Goal: Transaction & Acquisition: Purchase product/service

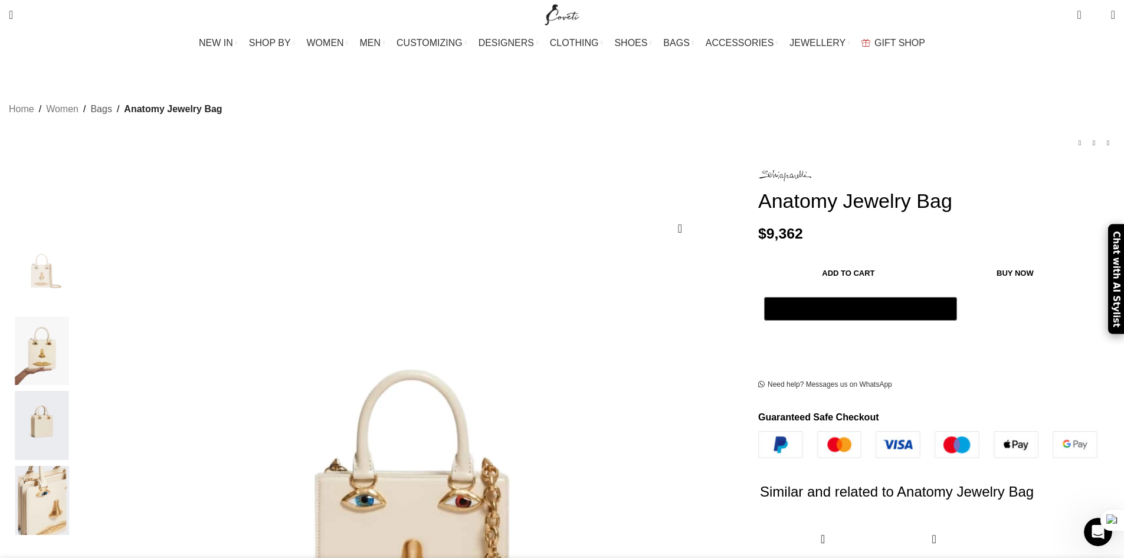
scroll to position [0, 497]
drag, startPoint x: 749, startPoint y: 212, endPoint x: 799, endPoint y: 223, distance: 50.8
click at [749, 215] on div "Anatomy Jewelry Bag $ 9,362 - Anatomy Jewelry Bag quantity 1 + Add to cart Buy …" at bounding box center [936, 543] width 375 height 751
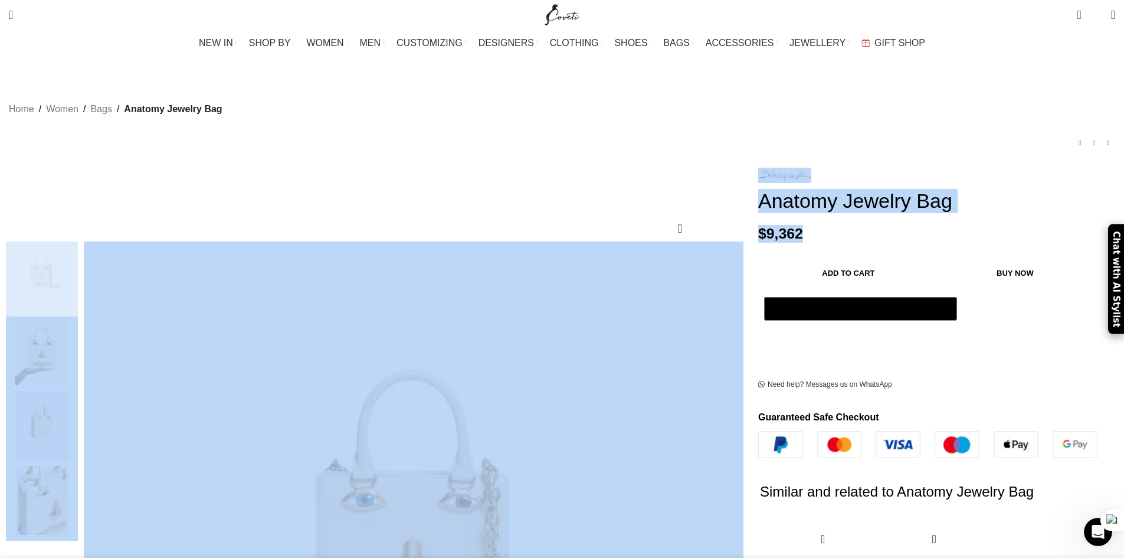
drag, startPoint x: 742, startPoint y: 217, endPoint x: 619, endPoint y: 218, distance: 122.7
click at [619, 218] on div "Add to wishlist Click to enlarge Anatomy Jewelry Bag $ 9,362 - Anatomy Jewelry …" at bounding box center [562, 543] width 1124 height 751
drag, startPoint x: 847, startPoint y: 222, endPoint x: 838, endPoint y: 227, distance: 10.6
click at [847, 225] on p "$ 9,362" at bounding box center [936, 234] width 357 height 18
click at [758, 225] on p "$ 9,362" at bounding box center [936, 234] width 357 height 18
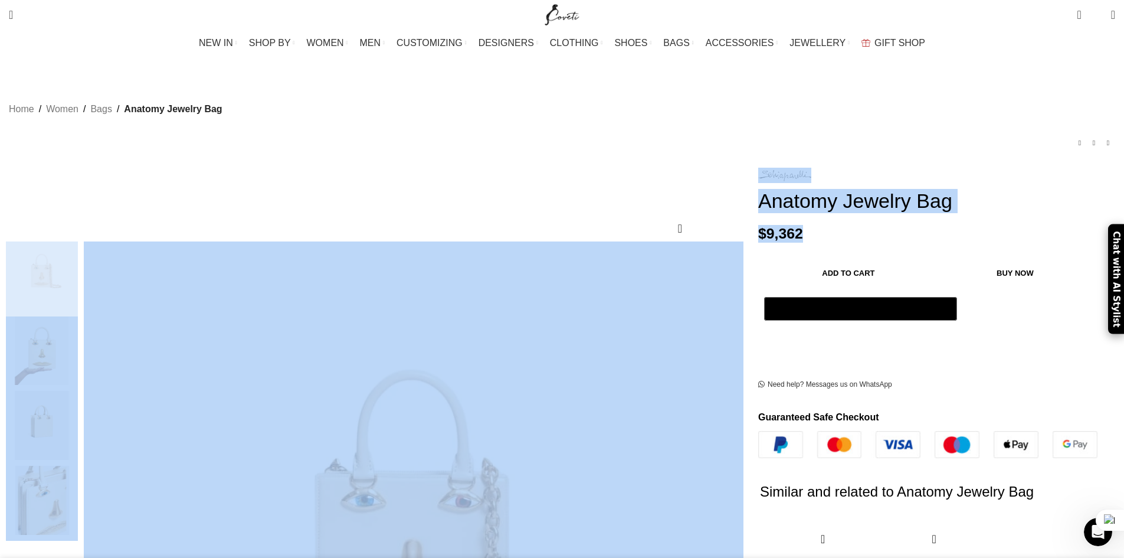
click at [758, 226] on div "Anatomy Jewelry Bag $ 9,362 - Anatomy Jewelry Bag quantity 1 + Add to cart Buy …" at bounding box center [936, 488] width 357 height 641
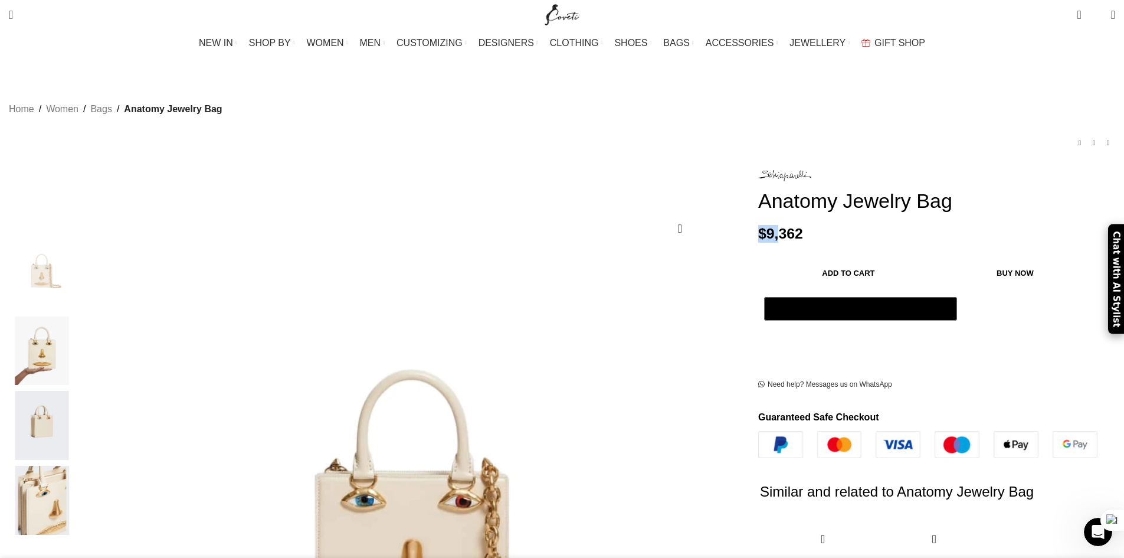
drag, startPoint x: 707, startPoint y: 215, endPoint x: 682, endPoint y: 220, distance: 25.8
click at [749, 220] on div "Anatomy Jewelry Bag $ 9,362 - Anatomy Jewelry Bag quantity 1 + Add to cart Buy …" at bounding box center [936, 543] width 375 height 751
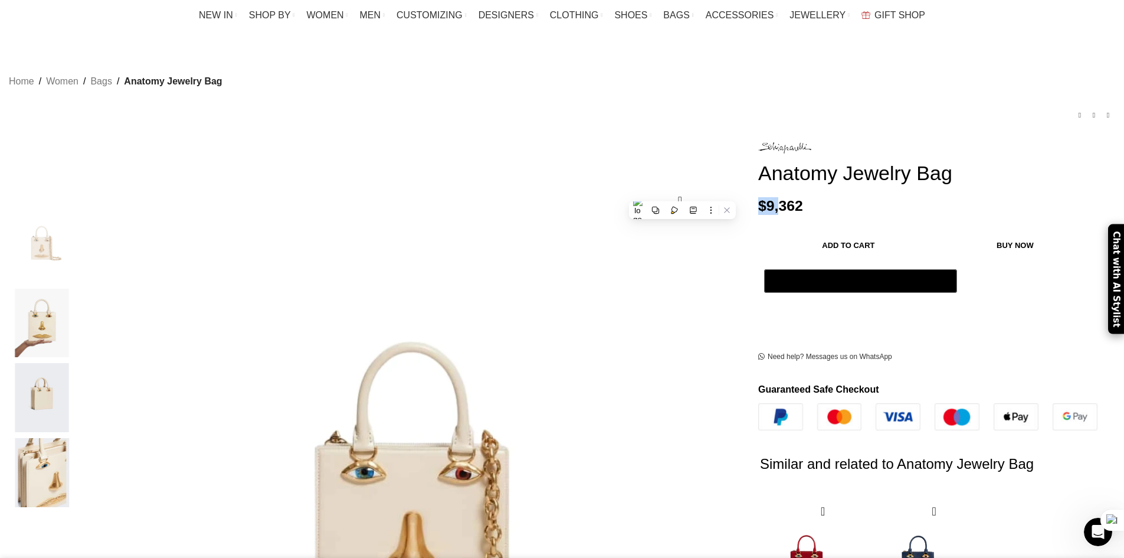
scroll to position [0, 0]
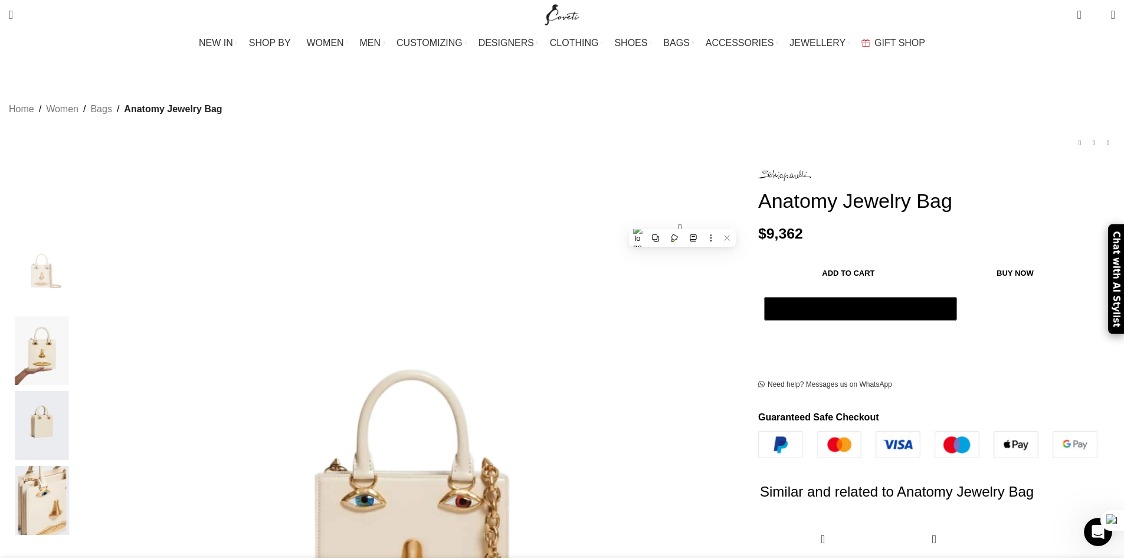
click at [778, 225] on p "$ 9,362" at bounding box center [936, 234] width 357 height 18
drag, startPoint x: 742, startPoint y: 211, endPoint x: 689, endPoint y: 214, distance: 53.8
click at [749, 214] on div "Anatomy Jewelry Bag $ 9,362 - Anatomy Jewelry Bag quantity 1 + Add to cart Buy …" at bounding box center [936, 543] width 375 height 751
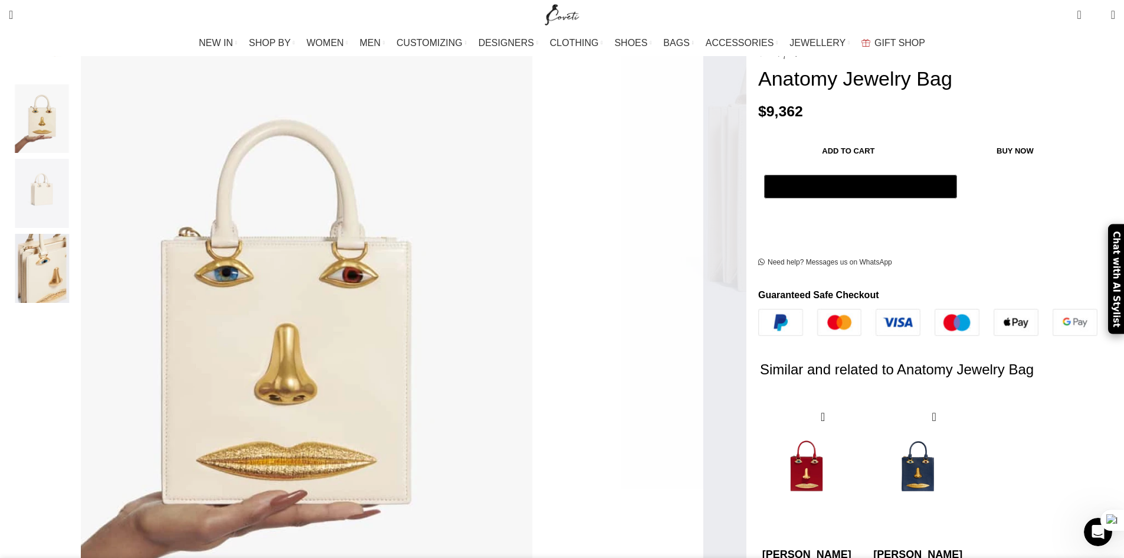
scroll to position [236, 0]
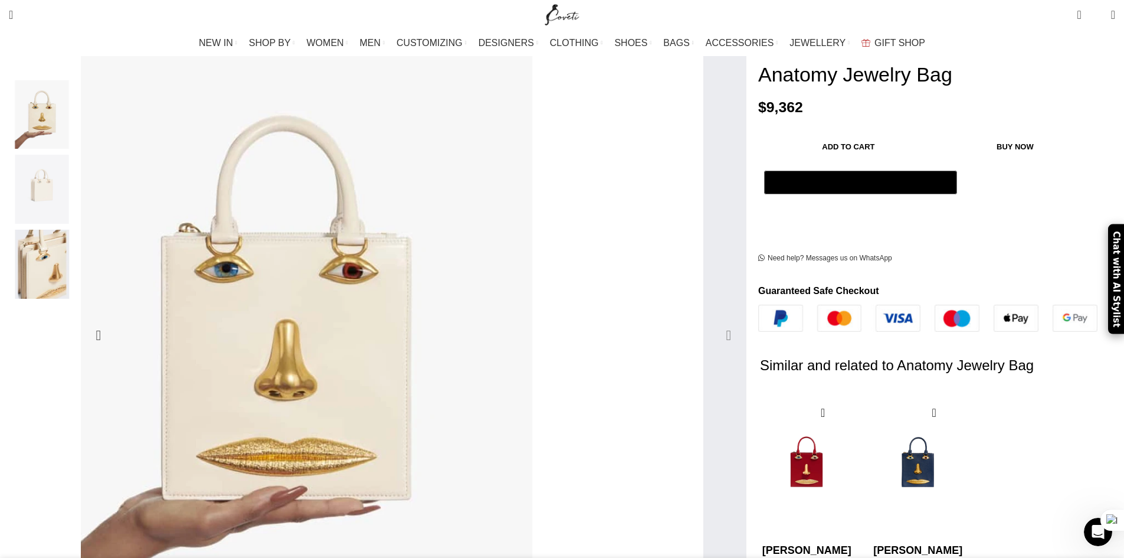
click at [714, 320] on div "Next slide" at bounding box center [728, 334] width 29 height 29
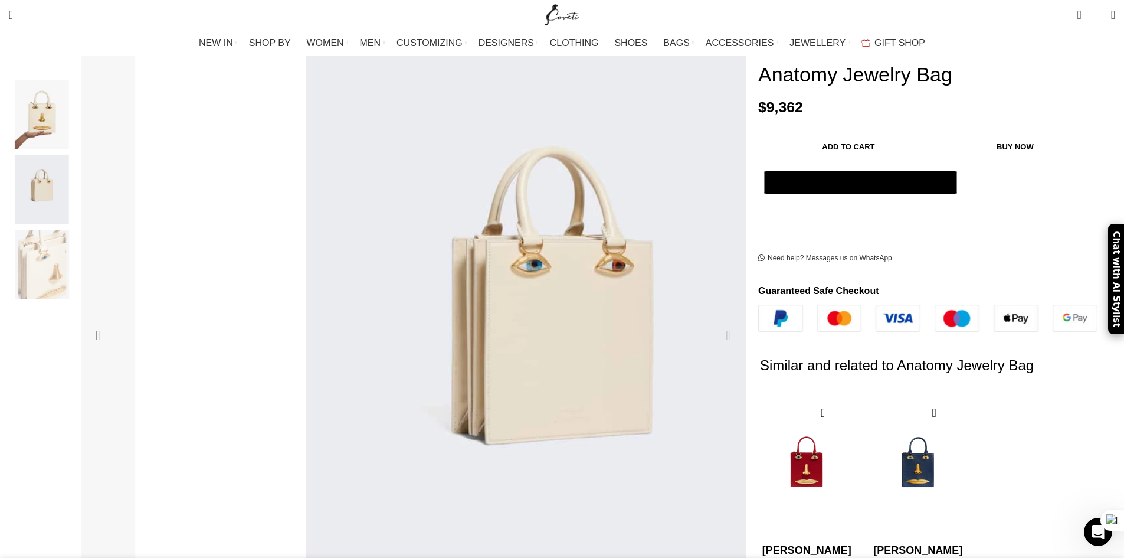
scroll to position [0, 994]
click at [714, 320] on div "Next slide" at bounding box center [728, 334] width 29 height 29
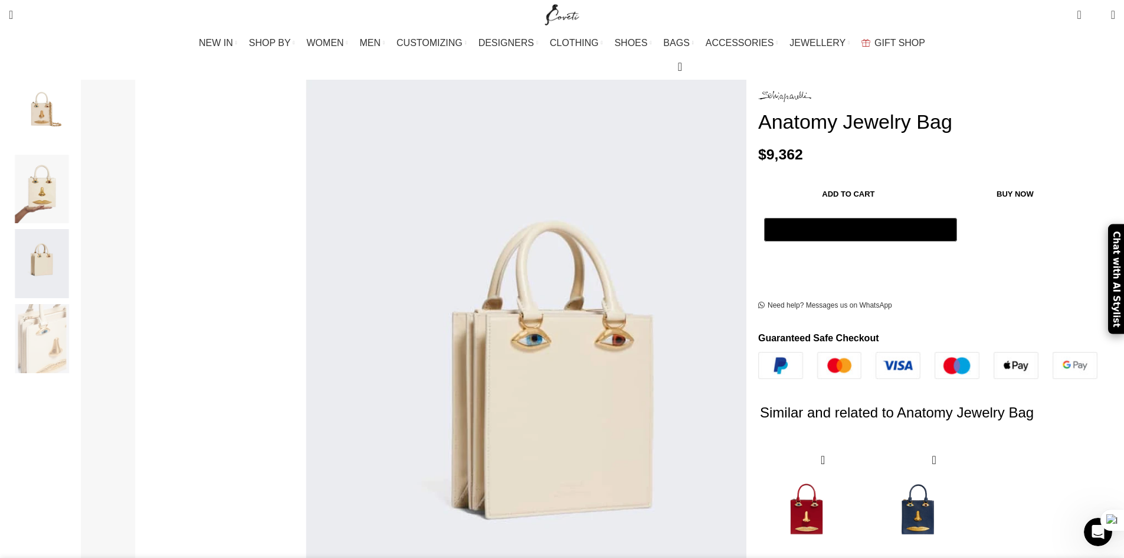
scroll to position [118, 0]
